Goal: Navigation & Orientation: Find specific page/section

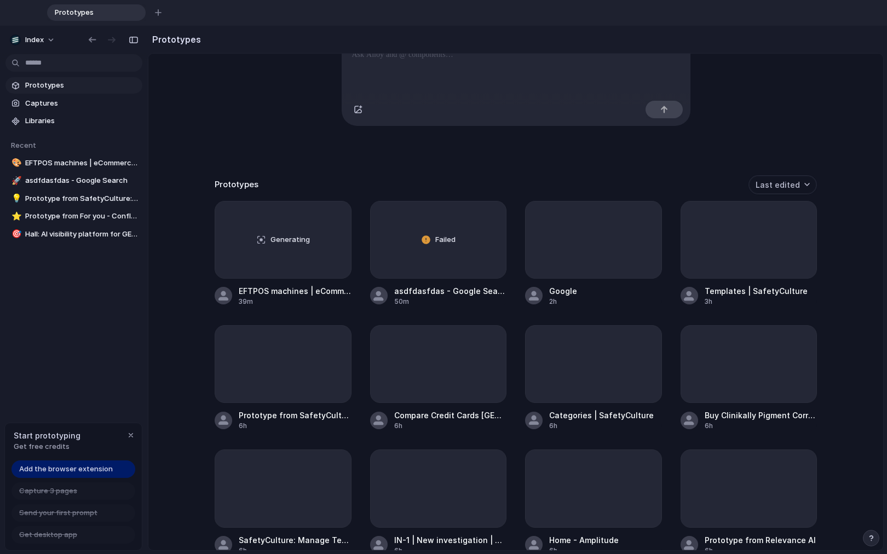
click at [209, 169] on div "Capture [DATE], build [DATE] Clone web app Clone screenshot Start from existing…" at bounding box center [515, 198] width 735 height 580
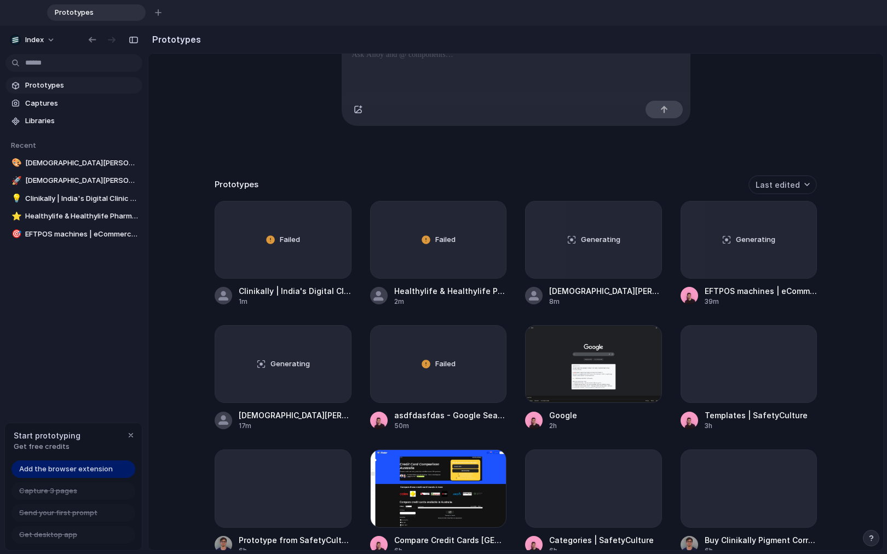
scroll to position [238, 0]
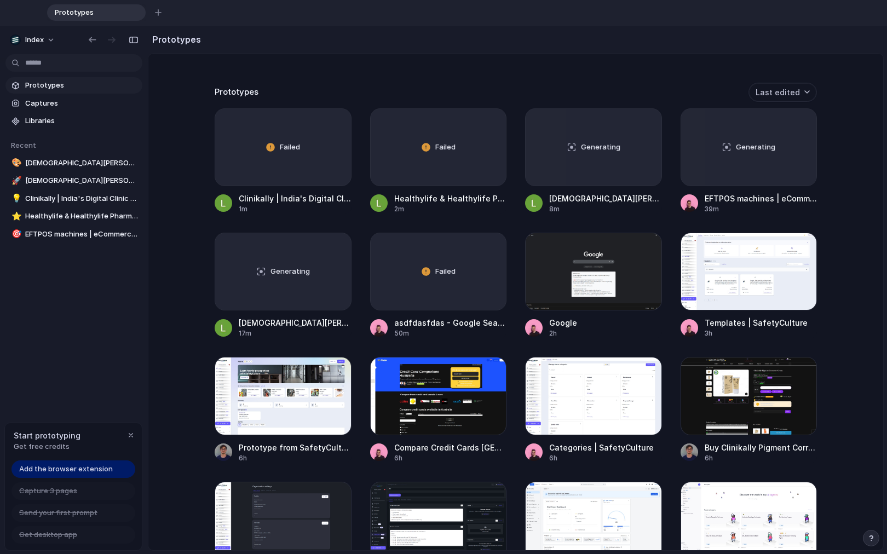
click at [55, 469] on span "Add the browser extension" at bounding box center [66, 469] width 94 height 11
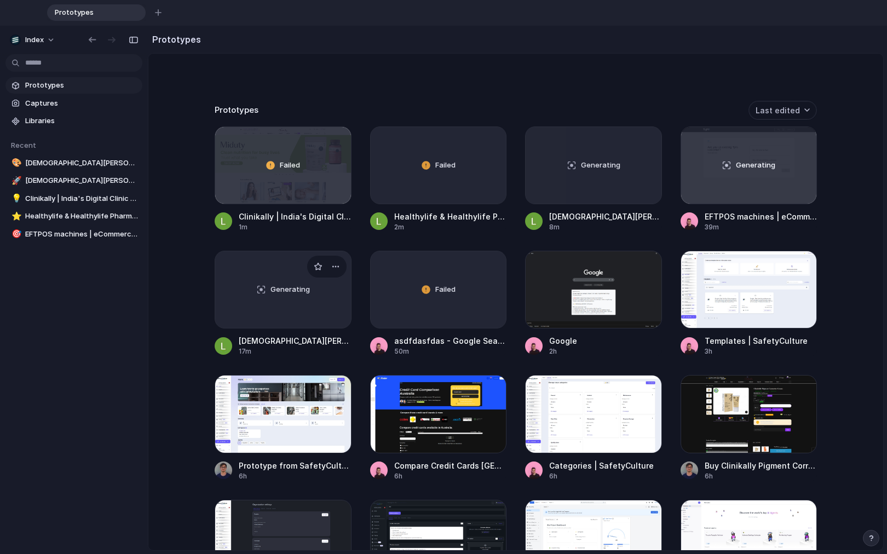
scroll to position [204, 0]
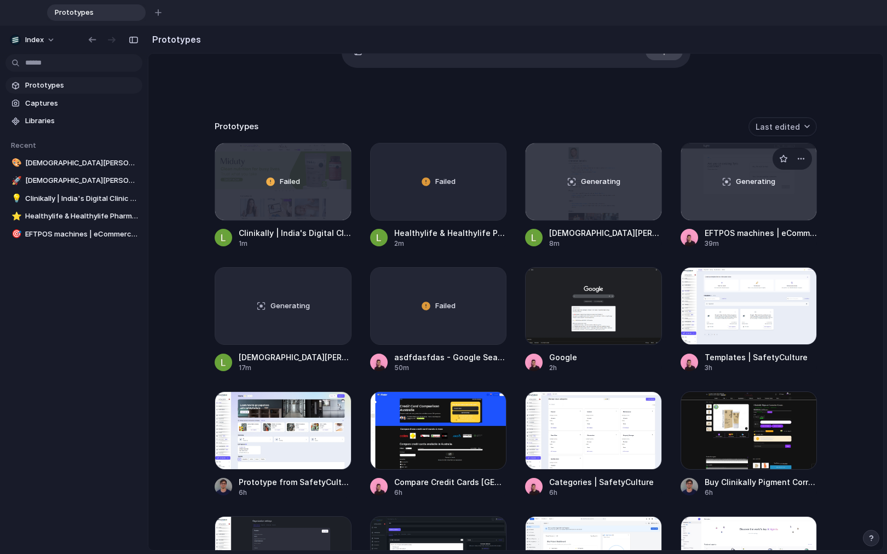
click at [695, 191] on div "Generating" at bounding box center [749, 181] width 136 height 77
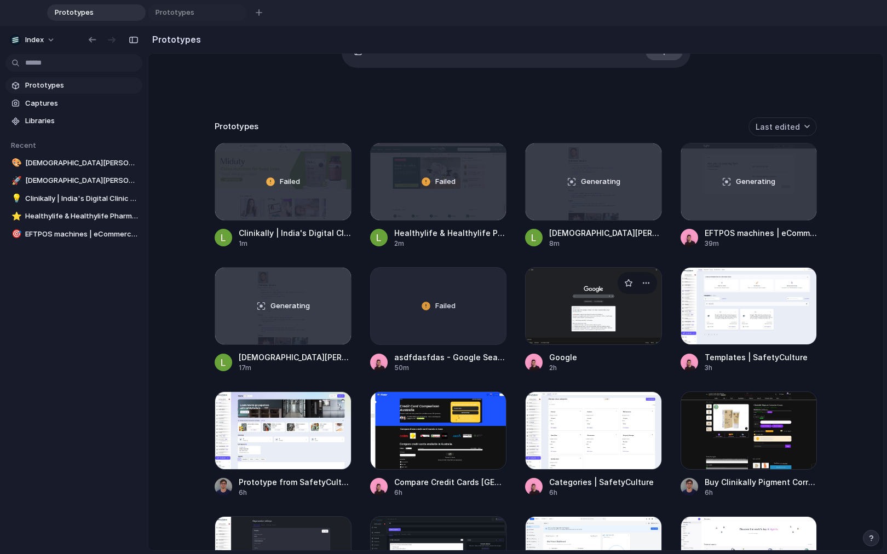
click at [543, 335] on div at bounding box center [593, 306] width 137 height 78
click at [430, 441] on div at bounding box center [438, 430] width 137 height 78
click at [285, 433] on div at bounding box center [283, 430] width 137 height 78
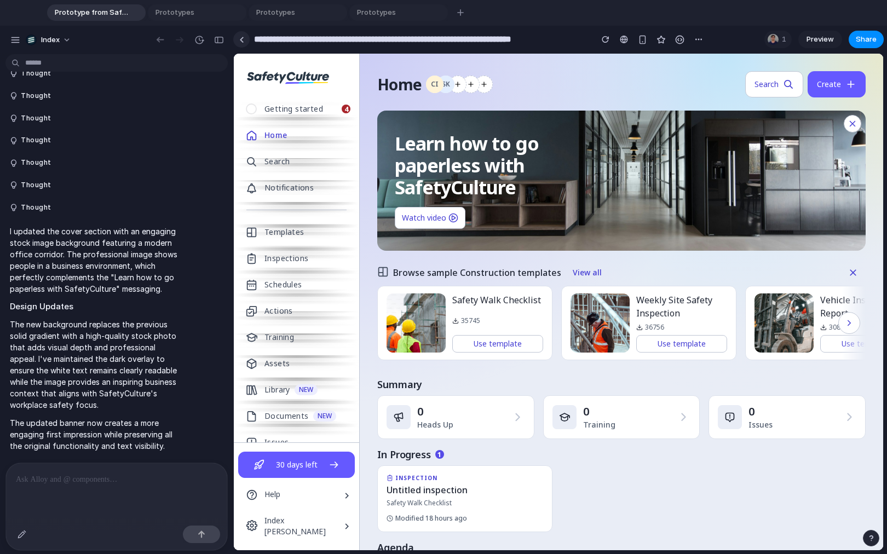
click at [242, 38] on div at bounding box center [241, 40] width 5 height 6
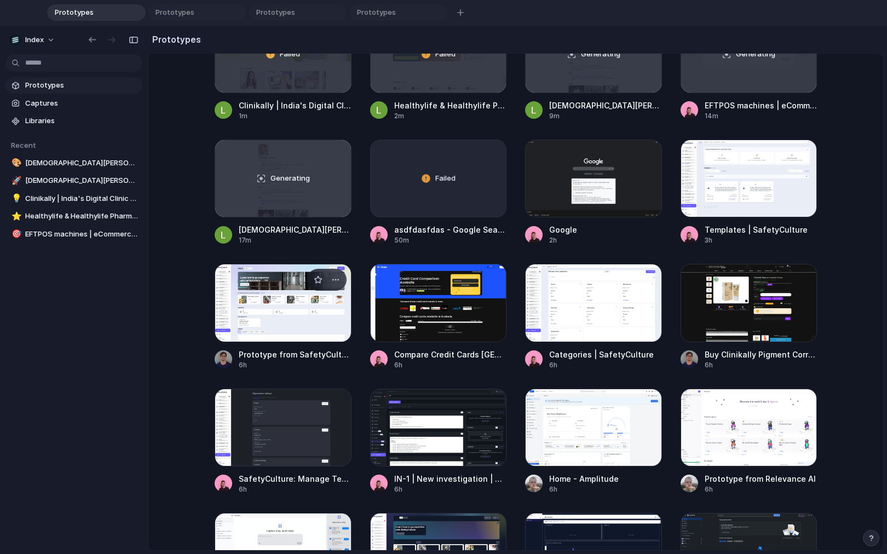
scroll to position [355, 0]
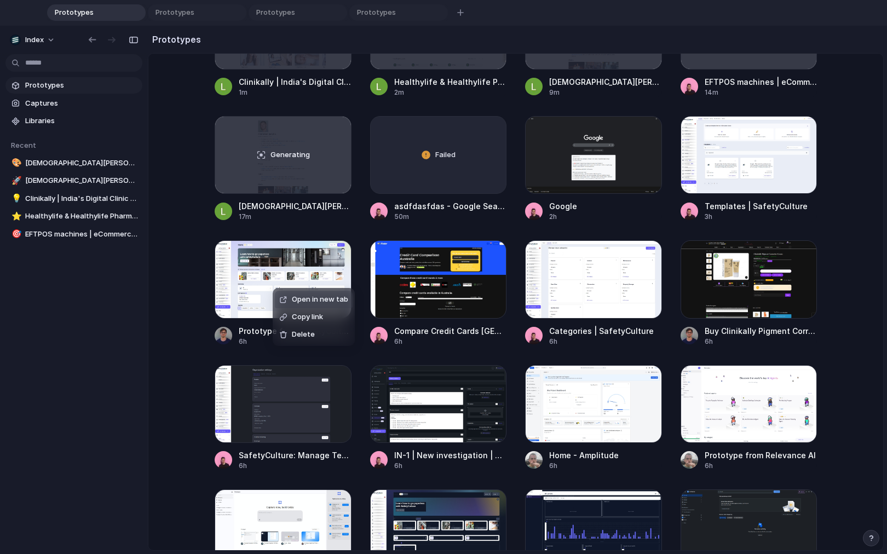
click at [292, 299] on span "Open in new tab" at bounding box center [320, 299] width 56 height 11
click at [489, 257] on div "button" at bounding box center [490, 256] width 9 height 9
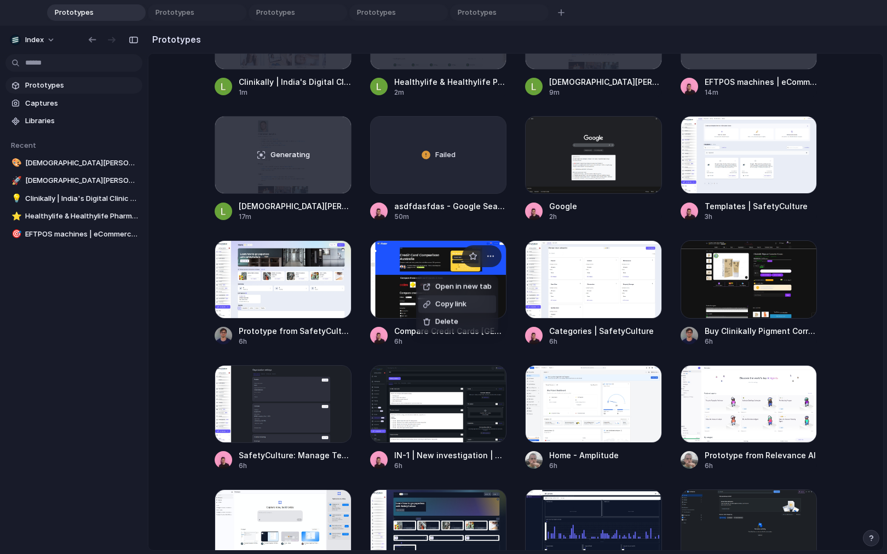
click at [453, 308] on span "Copy link" at bounding box center [450, 304] width 31 height 11
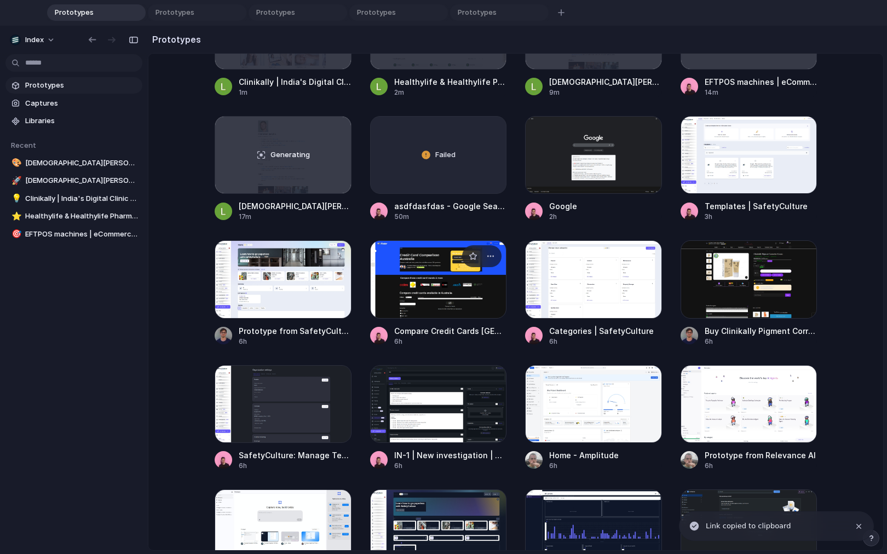
click at [453, 308] on div at bounding box center [438, 279] width 137 height 78
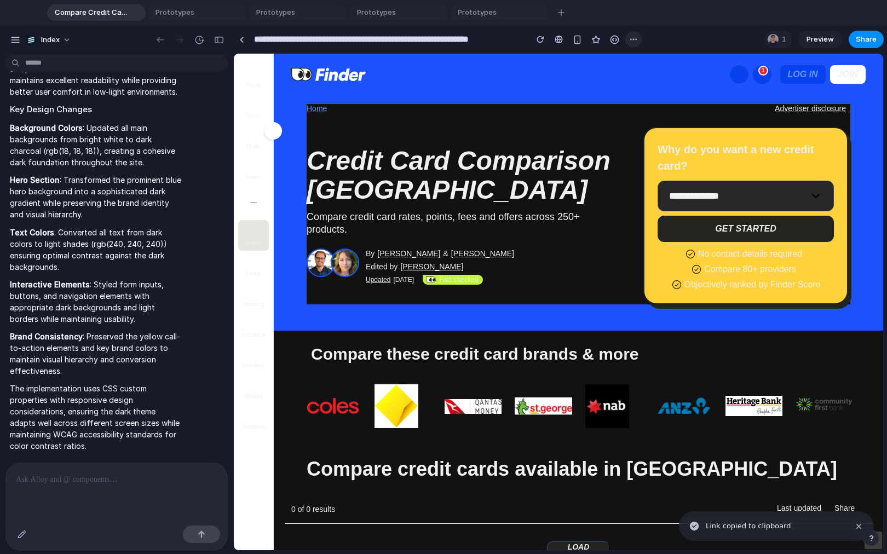
click at [629, 39] on div "button" at bounding box center [633, 39] width 9 height 9
click at [629, 39] on div "Duplicate Delete" at bounding box center [443, 277] width 887 height 554
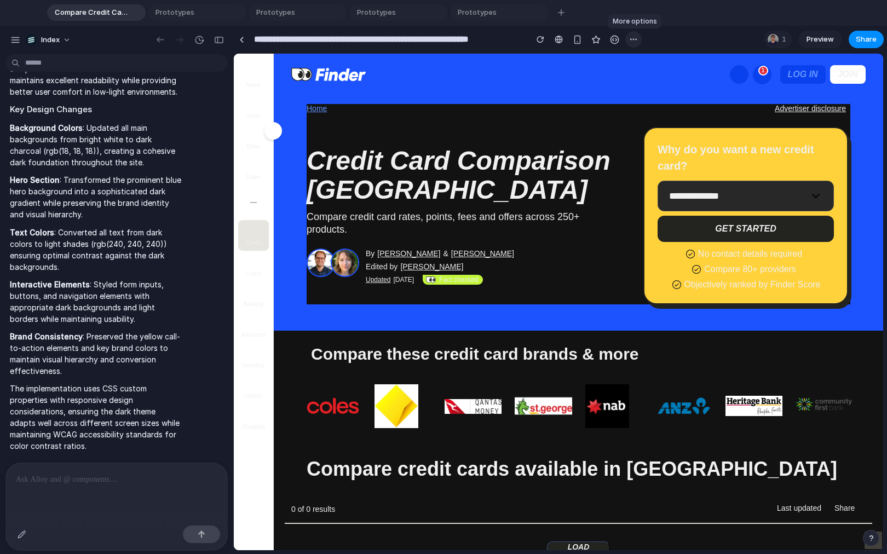
click at [629, 39] on div "button" at bounding box center [633, 39] width 9 height 9
click at [629, 39] on div "Duplicate Delete" at bounding box center [443, 277] width 887 height 554
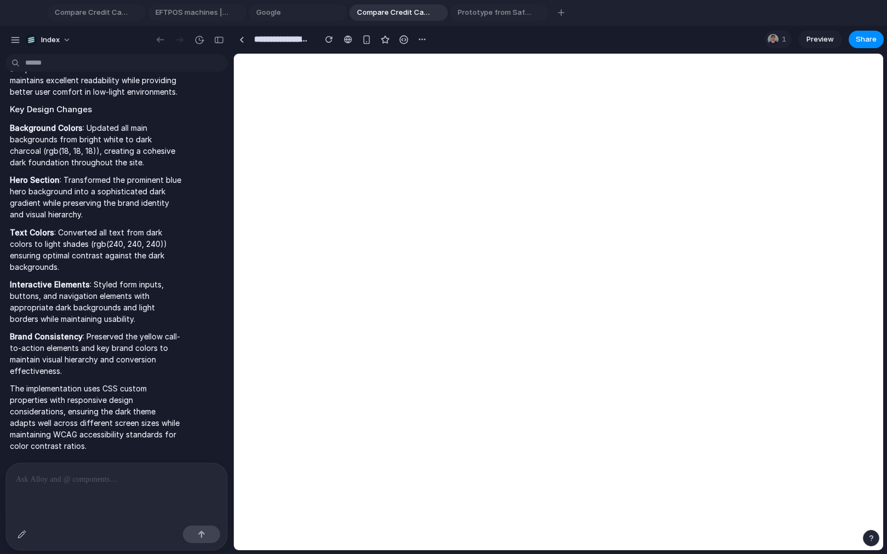
type input "**********"
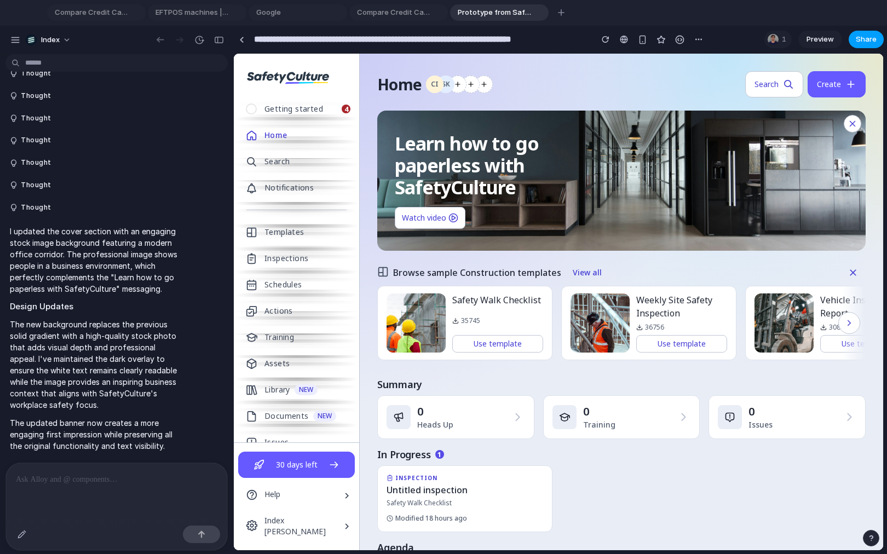
click at [853, 38] on button "Share" at bounding box center [865, 40] width 35 height 18
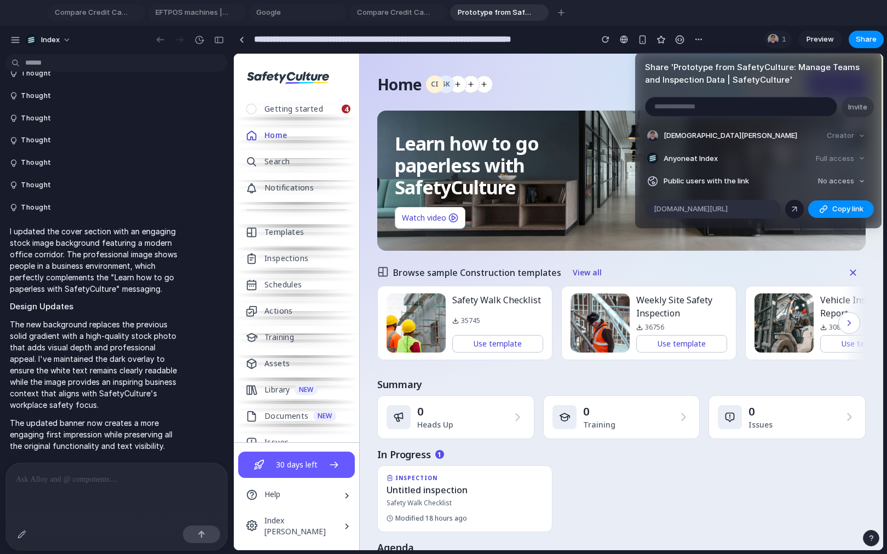
click at [793, 205] on div at bounding box center [794, 209] width 10 height 10
click at [578, 13] on div "Share ' Prototype from SafetyCulture: Manage Teams and Inspection Data | Safety…" at bounding box center [443, 277] width 887 height 554
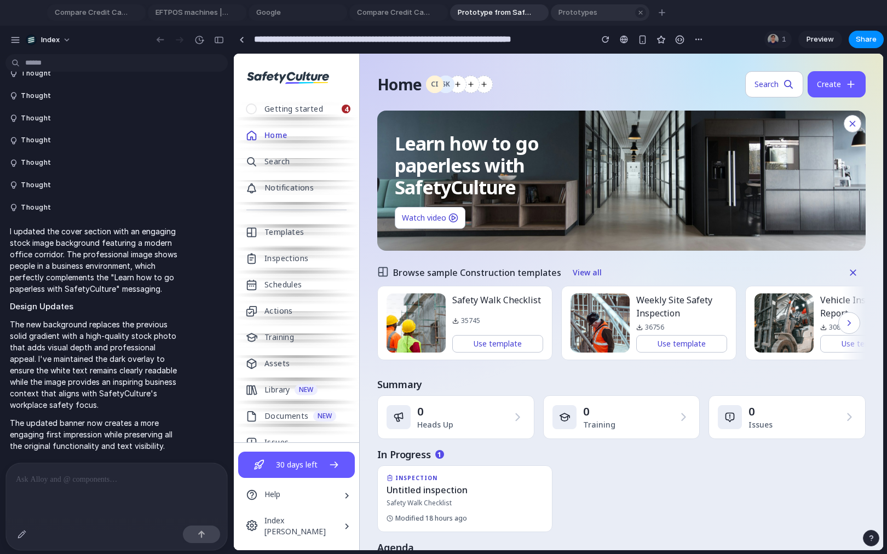
click at [594, 19] on div "Prototypes" at bounding box center [600, 12] width 99 height 16
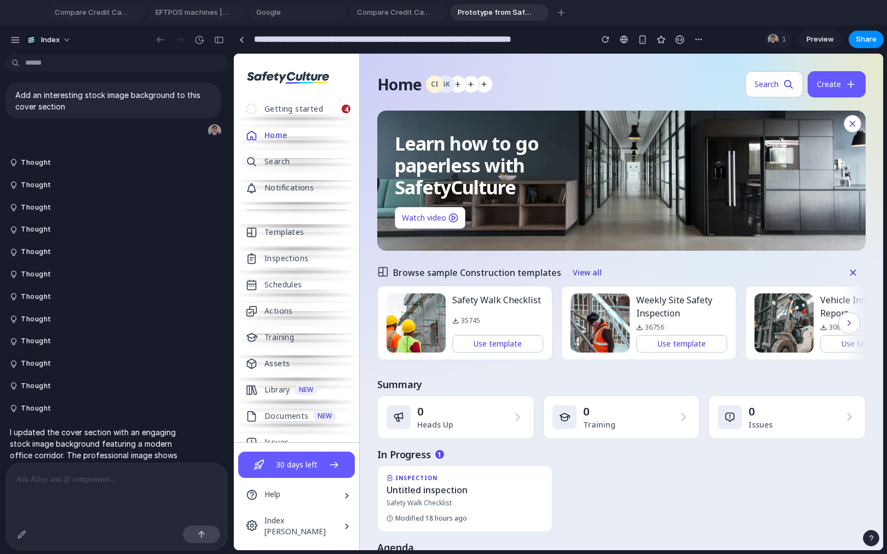
scroll to position [205, 0]
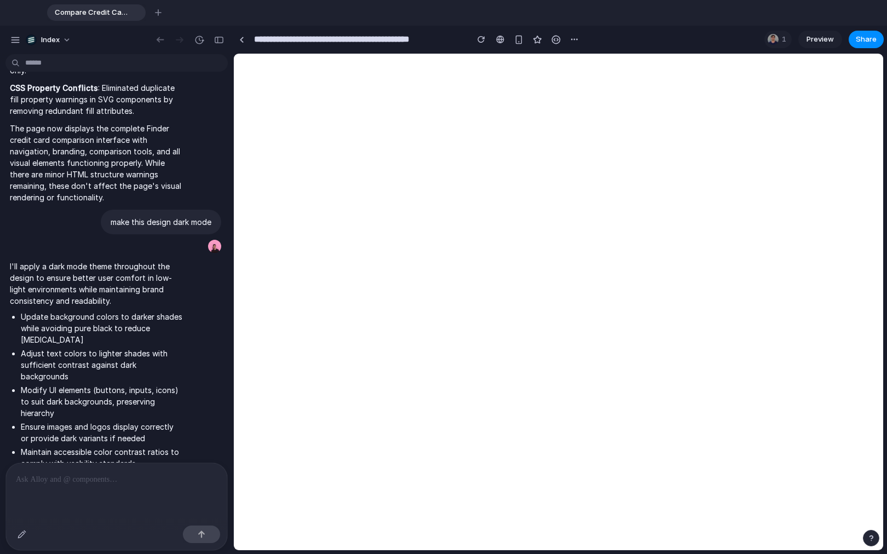
type input "**********"
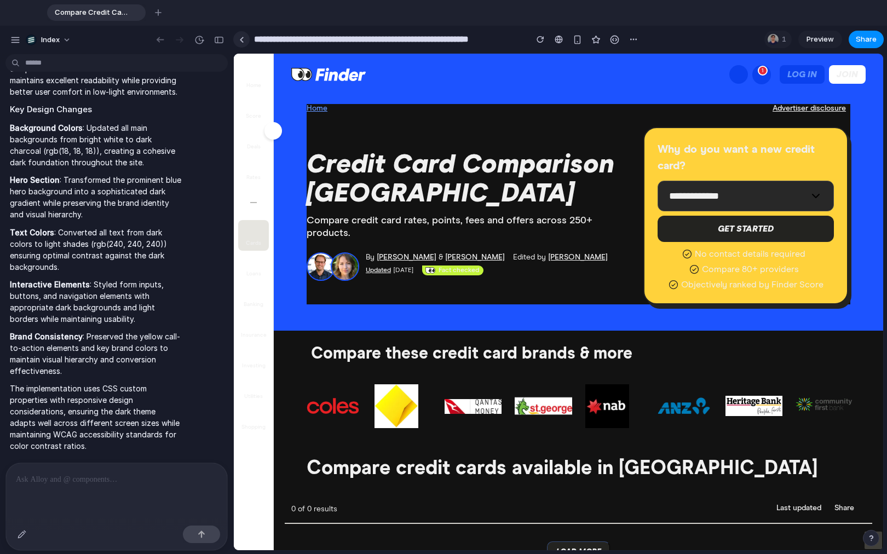
click at [241, 40] on div at bounding box center [241, 40] width 5 height 6
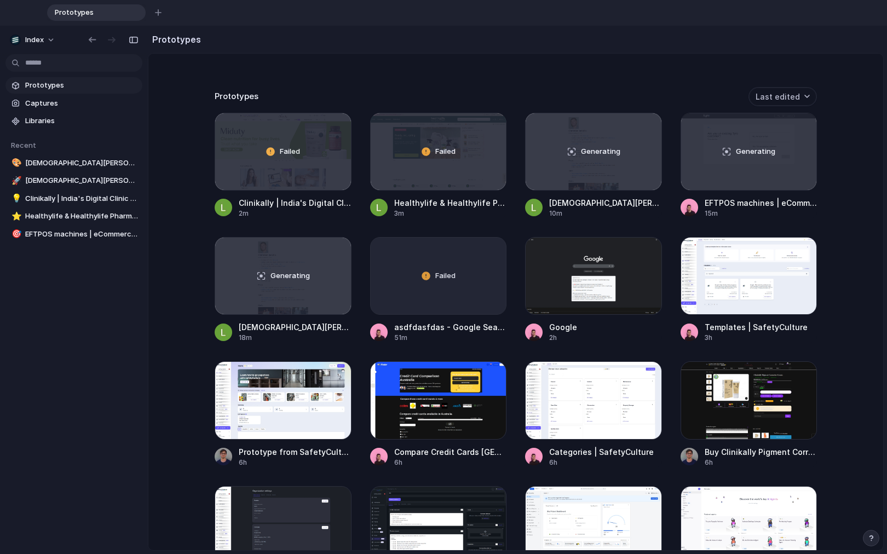
scroll to position [340, 0]
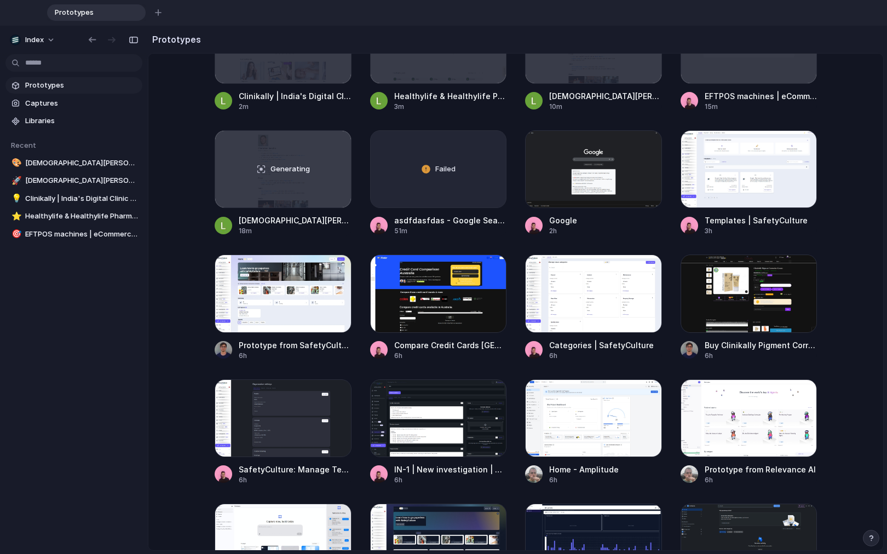
click at [178, 315] on main "Capture [DATE], build [DATE] Clone web app Clone screenshot Start from existing…" at bounding box center [516, 302] width 736 height 498
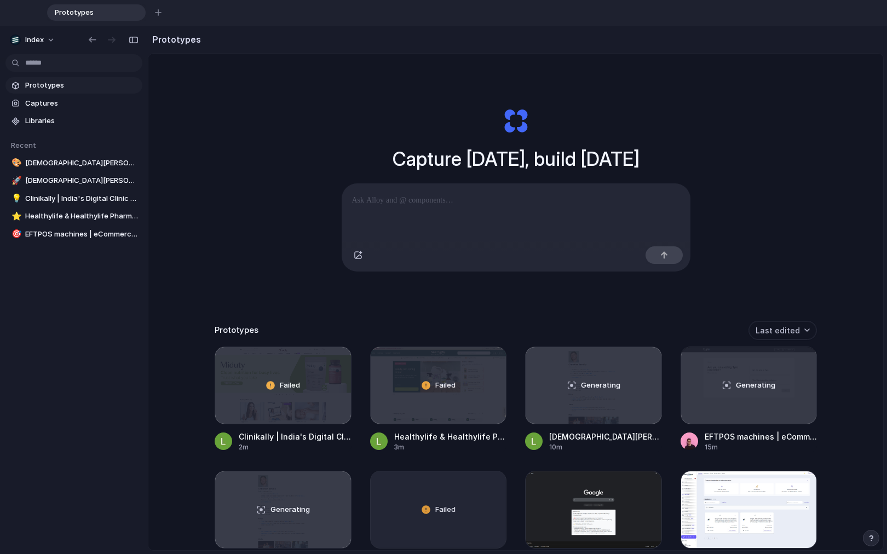
click at [275, 217] on div "Capture [DATE], build [DATE] Clone web app Clone screenshot Start from existing…" at bounding box center [515, 344] width 735 height 580
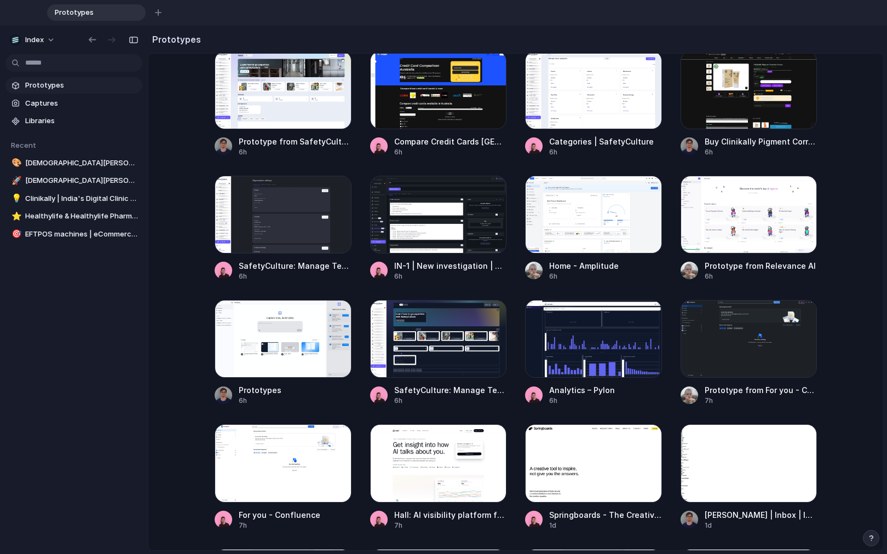
scroll to position [606, 0]
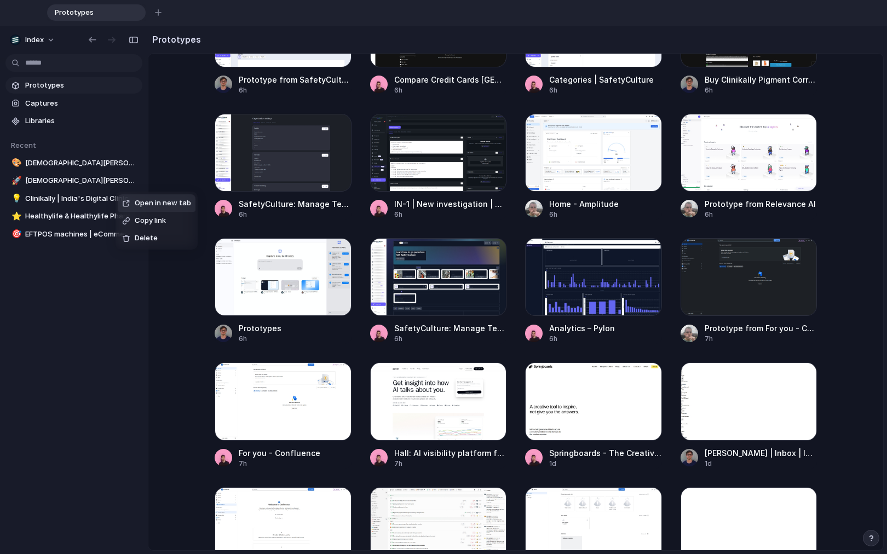
click at [138, 197] on li "Open in new tab" at bounding box center [157, 203] width 78 height 18
click at [162, 182] on span "Open in new tab" at bounding box center [163, 185] width 56 height 11
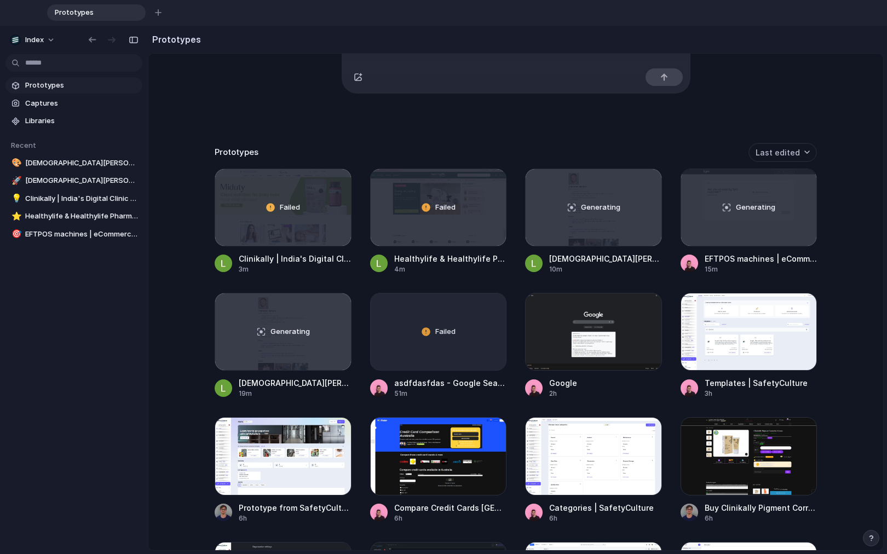
scroll to position [281, 0]
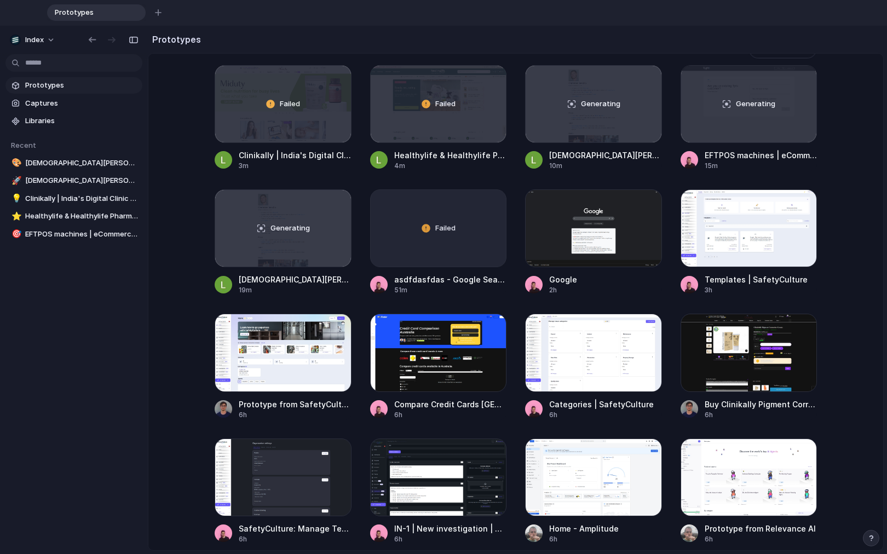
click at [183, 176] on div "Capture [DATE], build [DATE] Clone web app Clone screenshot Start from existing…" at bounding box center [515, 62] width 735 height 580
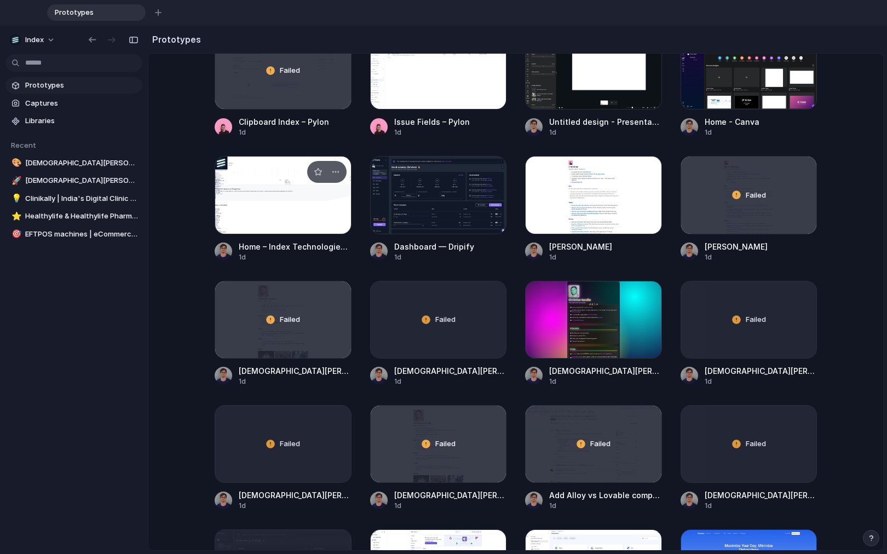
scroll to position [1127, 0]
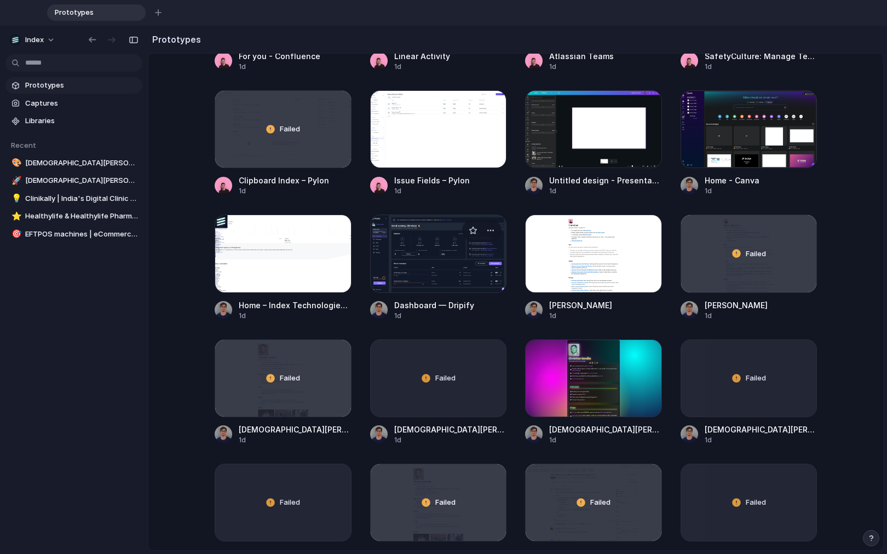
click at [402, 243] on div at bounding box center [438, 254] width 137 height 78
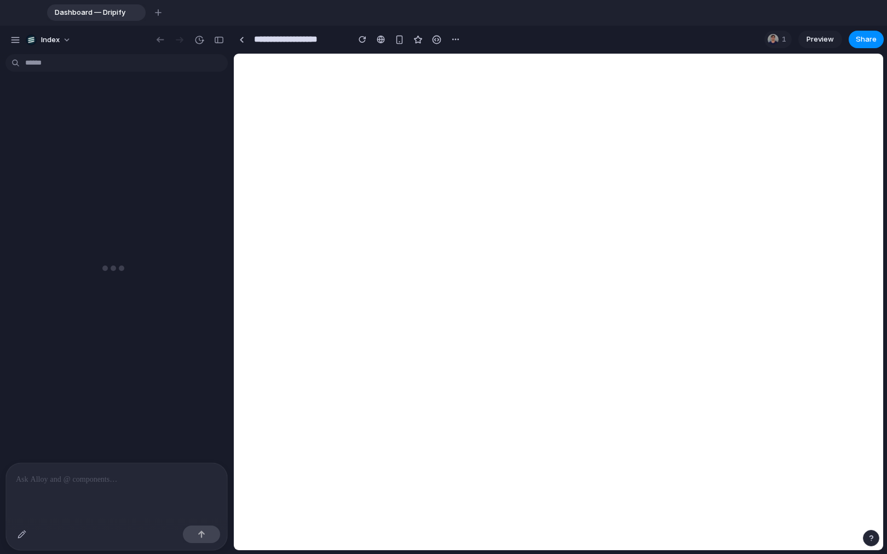
scroll to position [330, 0]
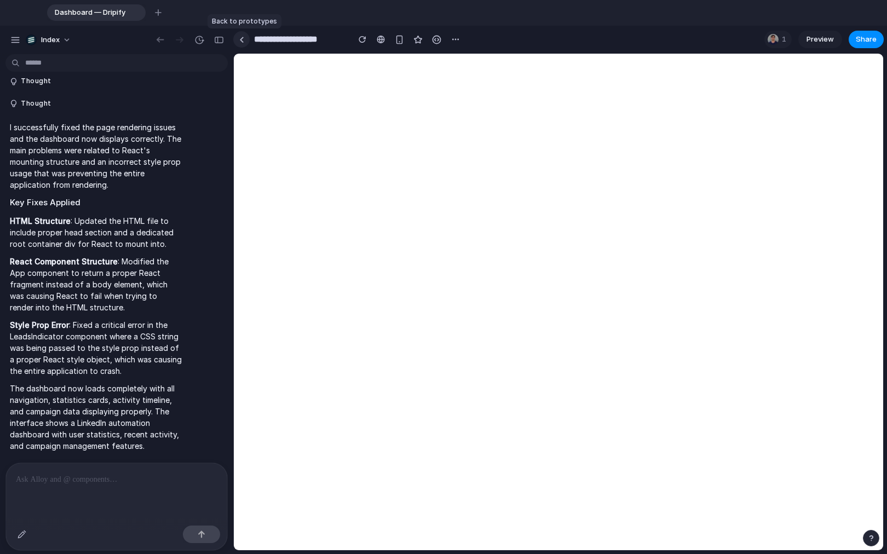
click at [240, 38] on div at bounding box center [241, 40] width 5 height 6
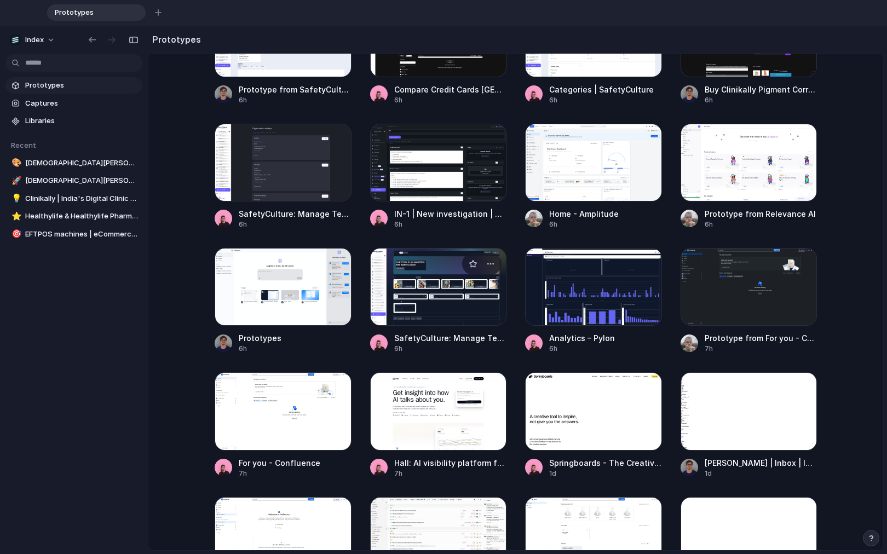
scroll to position [588, 0]
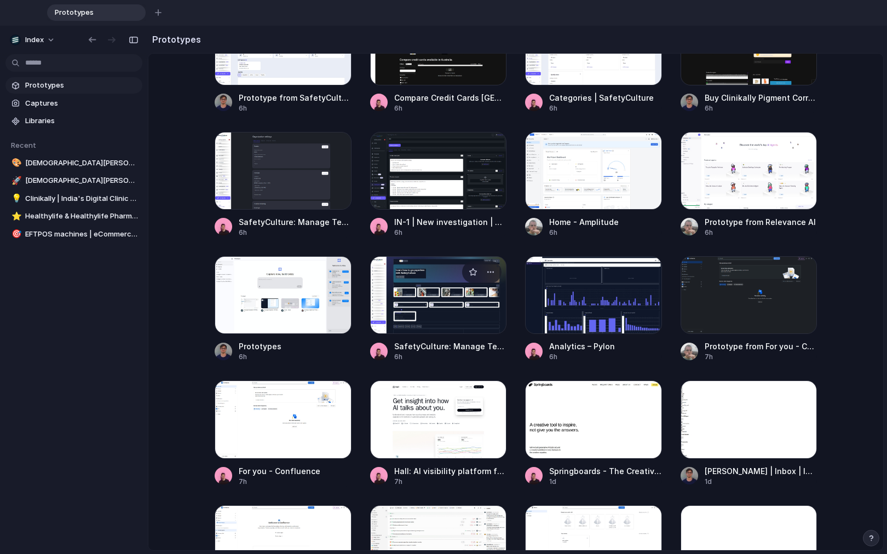
click at [434, 304] on div at bounding box center [438, 295] width 137 height 78
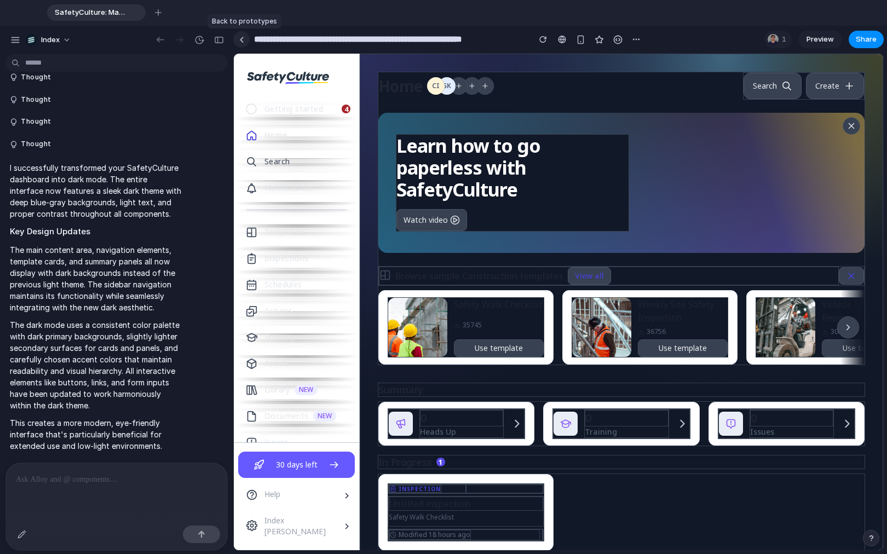
click at [240, 41] on div at bounding box center [241, 40] width 5 height 6
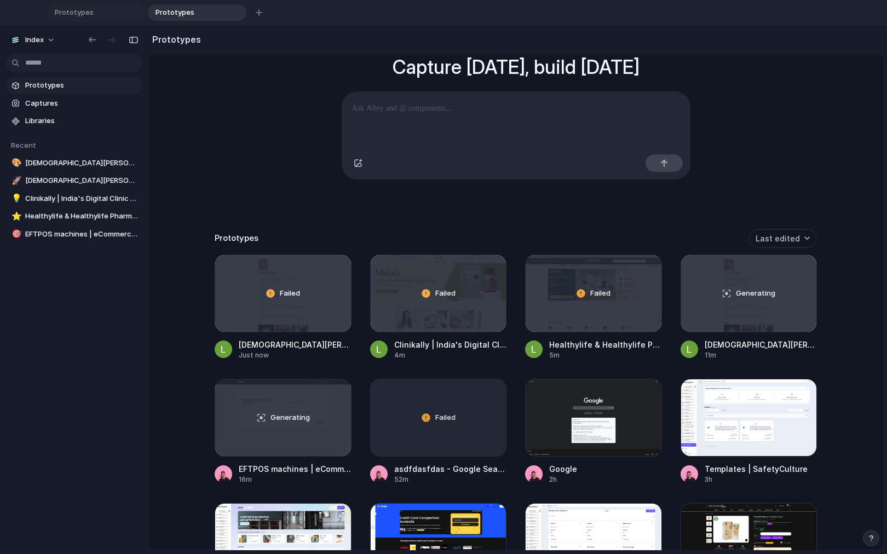
scroll to position [91, 0]
